Goal: Information Seeking & Learning: Learn about a topic

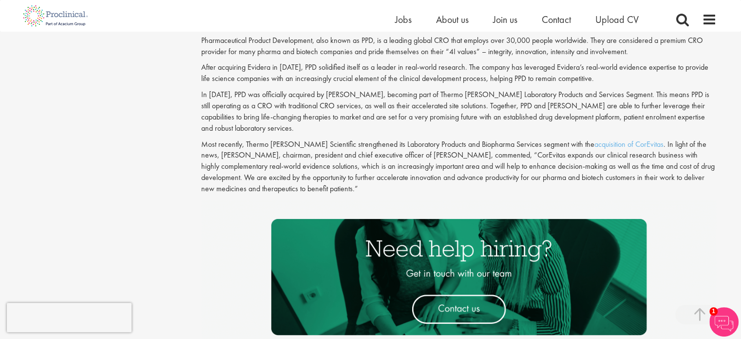
scroll to position [1560, 0]
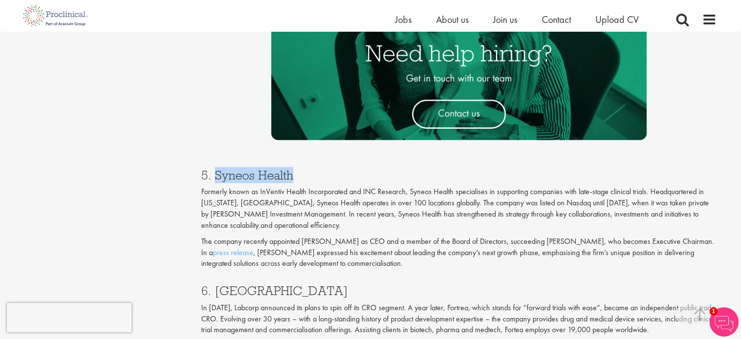
drag, startPoint x: 215, startPoint y: 172, endPoint x: 305, endPoint y: 174, distance: 89.7
click at [305, 174] on h3 "5. Syneos Health" at bounding box center [459, 175] width 516 height 13
copy h3 "Syneos Health"
drag, startPoint x: 213, startPoint y: 290, endPoint x: 260, endPoint y: 289, distance: 46.8
click at [260, 289] on h3 "6. [GEOGRAPHIC_DATA]" at bounding box center [459, 290] width 516 height 13
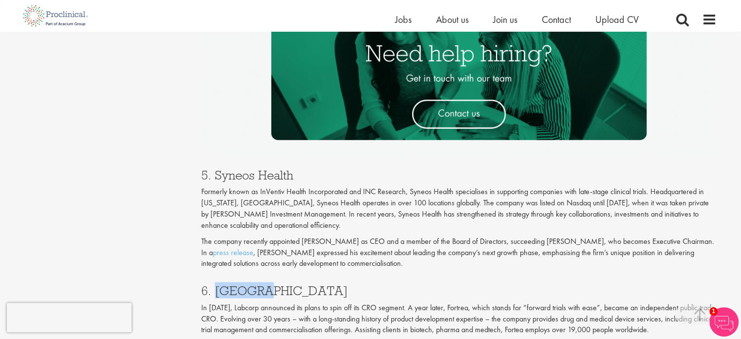
copy h3 "Fortrea"
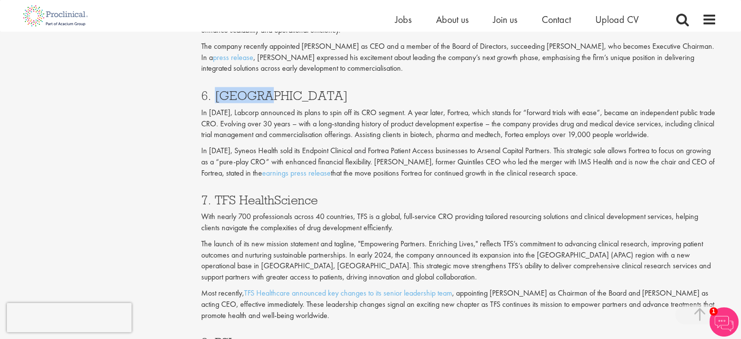
scroll to position [1901, 0]
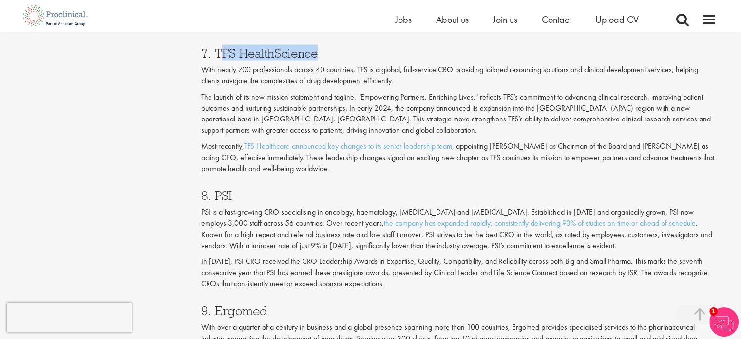
drag, startPoint x: 220, startPoint y: 53, endPoint x: 332, endPoint y: 57, distance: 112.2
click at [332, 57] on h3 "7. TFS HealthScience" at bounding box center [459, 53] width 516 height 13
drag, startPoint x: 215, startPoint y: 52, endPoint x: 326, endPoint y: 53, distance: 111.1
click at [326, 53] on h3 "7. TFS HealthScience" at bounding box center [459, 53] width 516 height 13
copy h3 "TFS HealthScience"
